Goal: Information Seeking & Learning: Learn about a topic

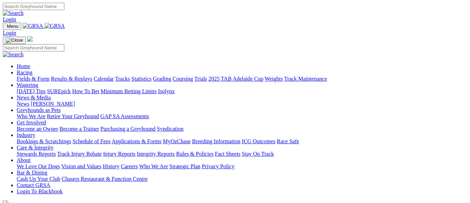
scroll to position [278, 0]
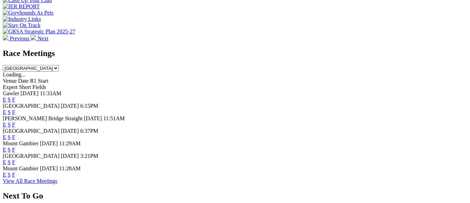
click at [15, 147] on link "F" at bounding box center [13, 150] width 3 height 6
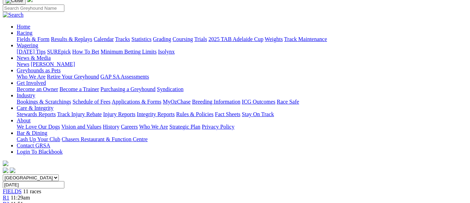
scroll to position [35, 0]
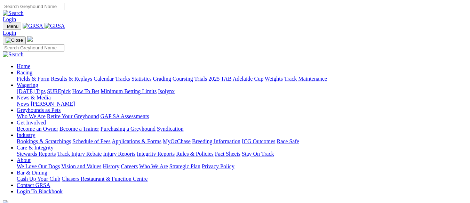
scroll to position [279, 0]
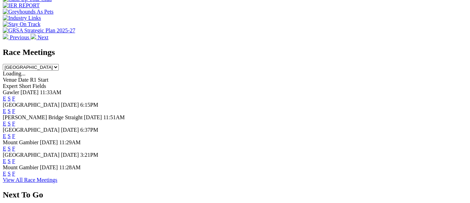
click at [6, 146] on link "E" at bounding box center [4, 149] width 3 height 6
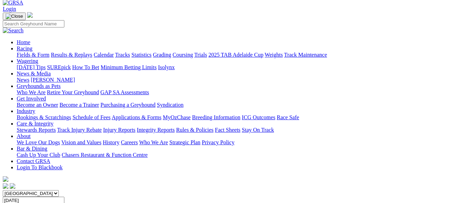
scroll to position [35, 0]
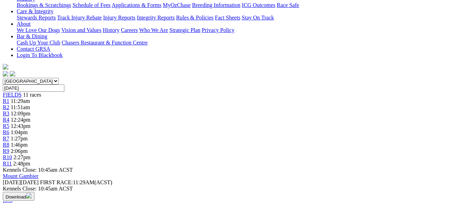
scroll to position [139, 0]
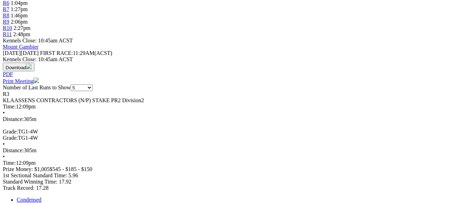
scroll to position [313, 0]
